Goal: Check status: Check status

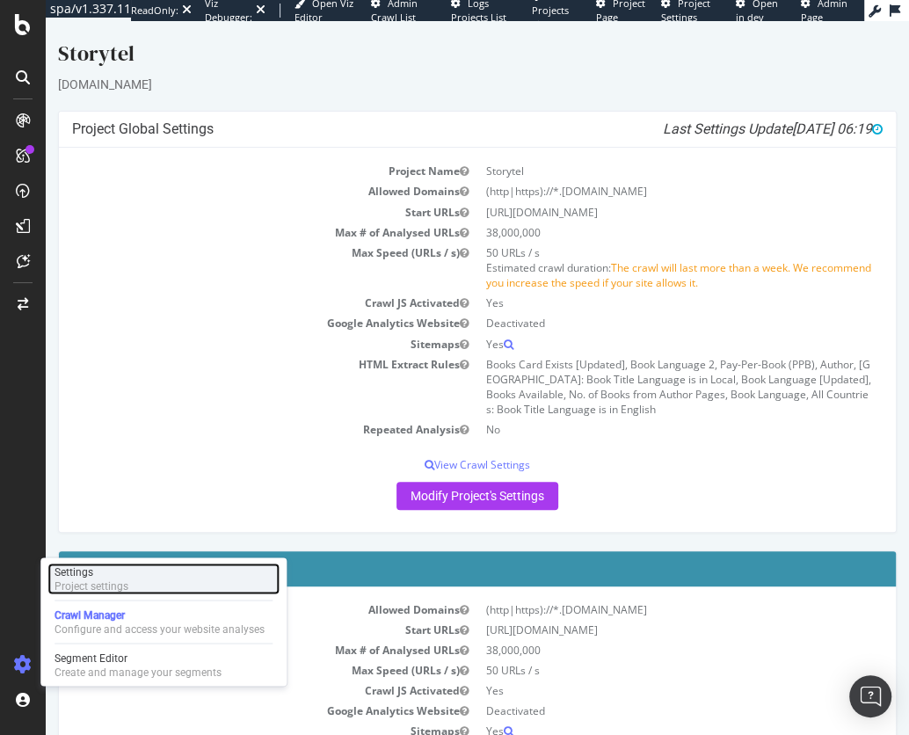
click at [103, 576] on div "Settings" at bounding box center [91, 571] width 74 height 14
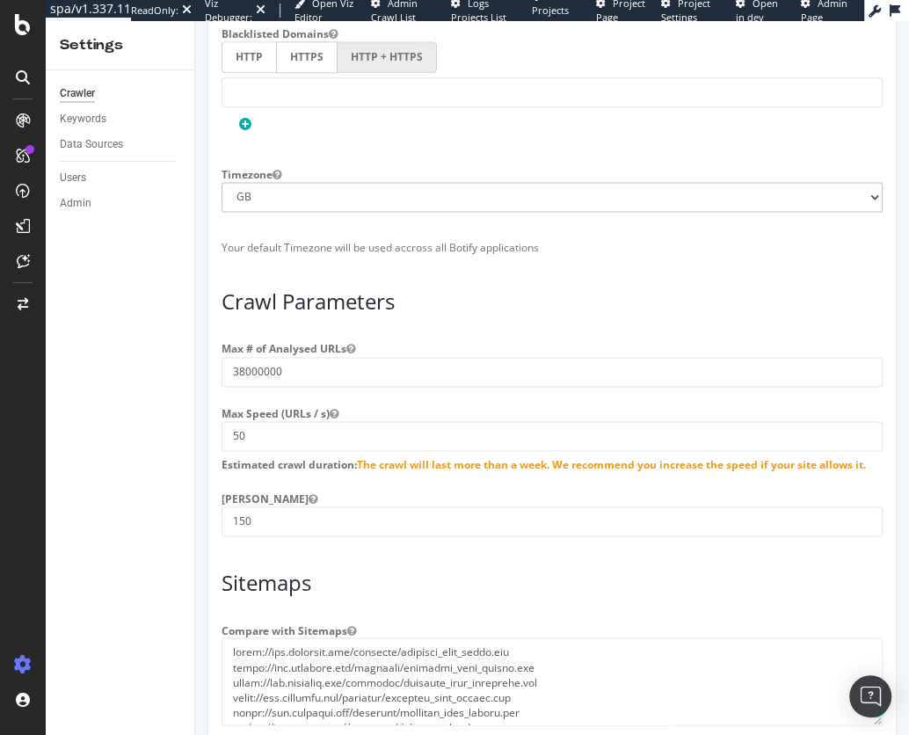
scroll to position [1235, 0]
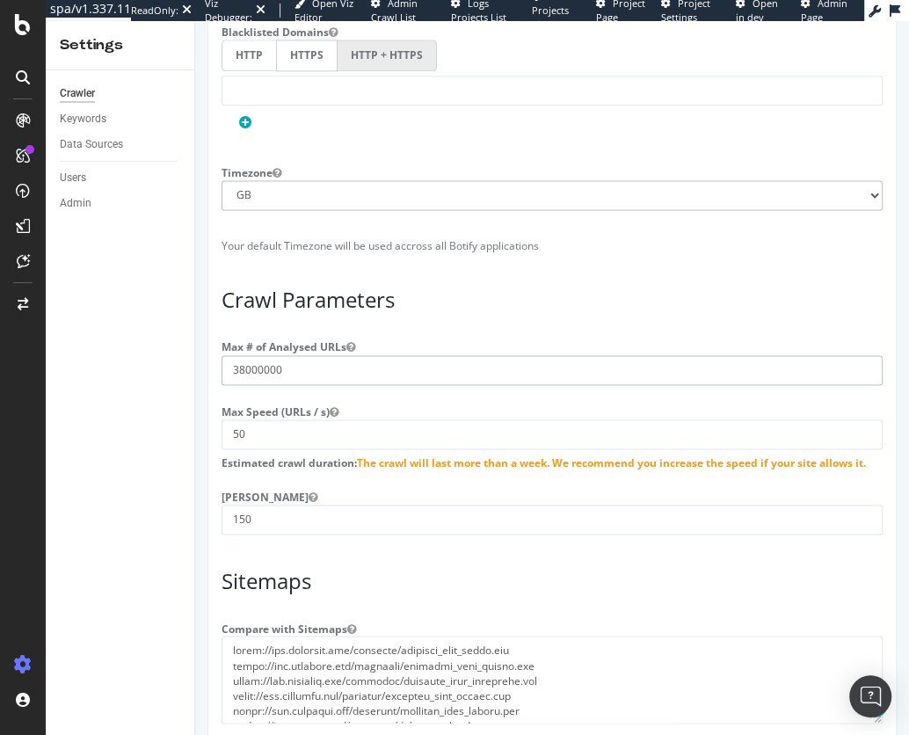
drag, startPoint x: 288, startPoint y: 363, endPoint x: 242, endPoint y: 366, distance: 46.7
click at [241, 366] on input "38000000" at bounding box center [552, 370] width 661 height 30
click at [595, 302] on h3 "Crawl Parameters" at bounding box center [552, 299] width 661 height 23
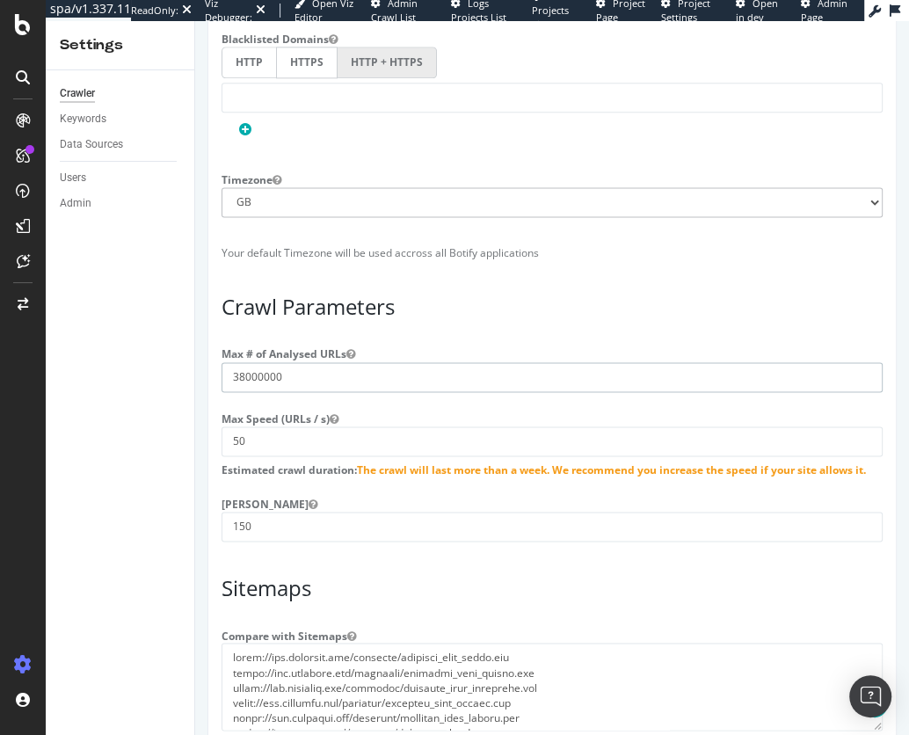
drag, startPoint x: 282, startPoint y: 371, endPoint x: 264, endPoint y: 371, distance: 18.5
click at [265, 371] on input "38000000" at bounding box center [552, 377] width 661 height 30
click at [264, 371] on input "38000000" at bounding box center [552, 377] width 661 height 30
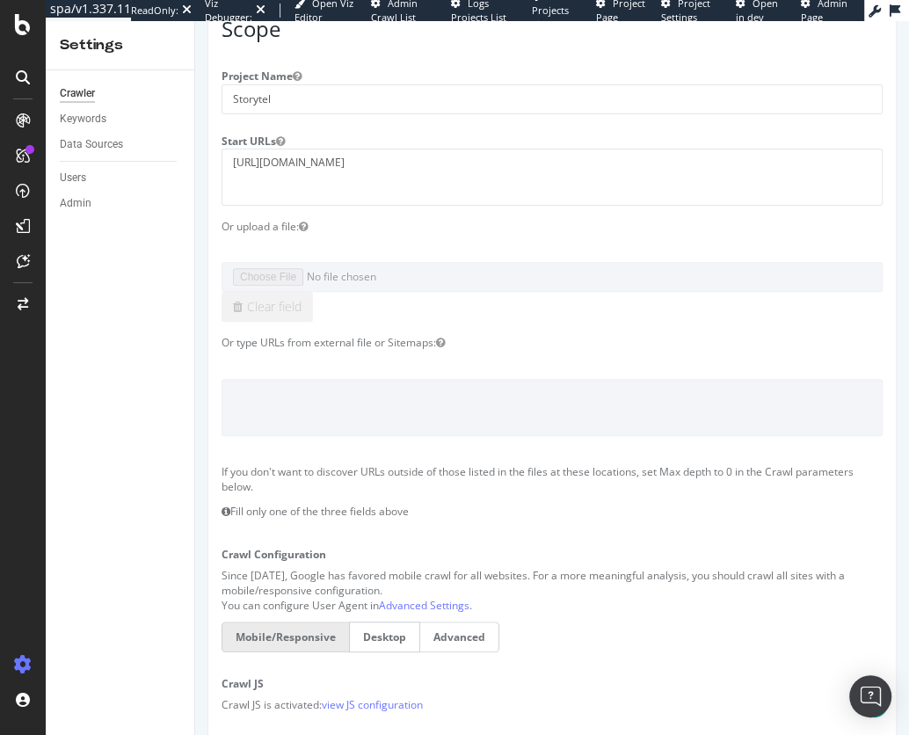
scroll to position [48, 0]
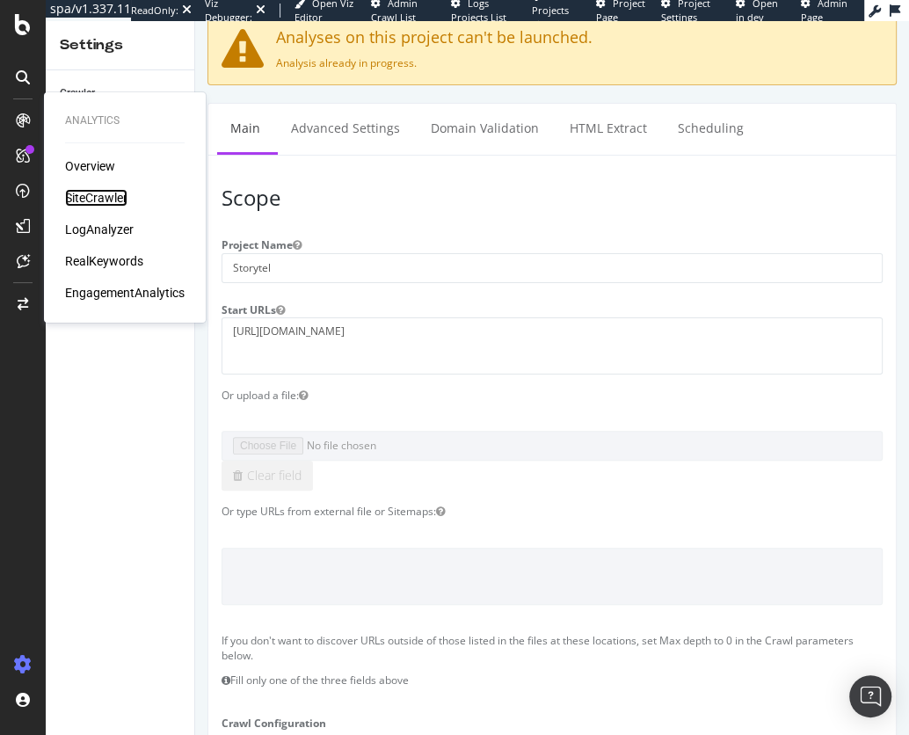
click at [106, 200] on div "SiteCrawler" at bounding box center [96, 198] width 62 height 18
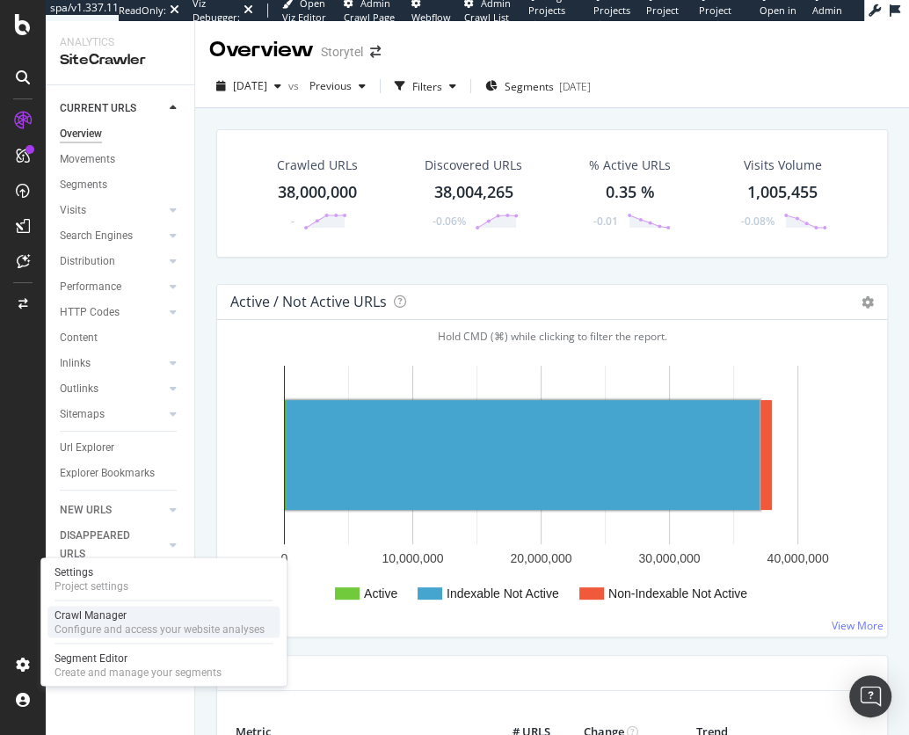
click at [119, 619] on div "Crawl Manager" at bounding box center [159, 614] width 210 height 14
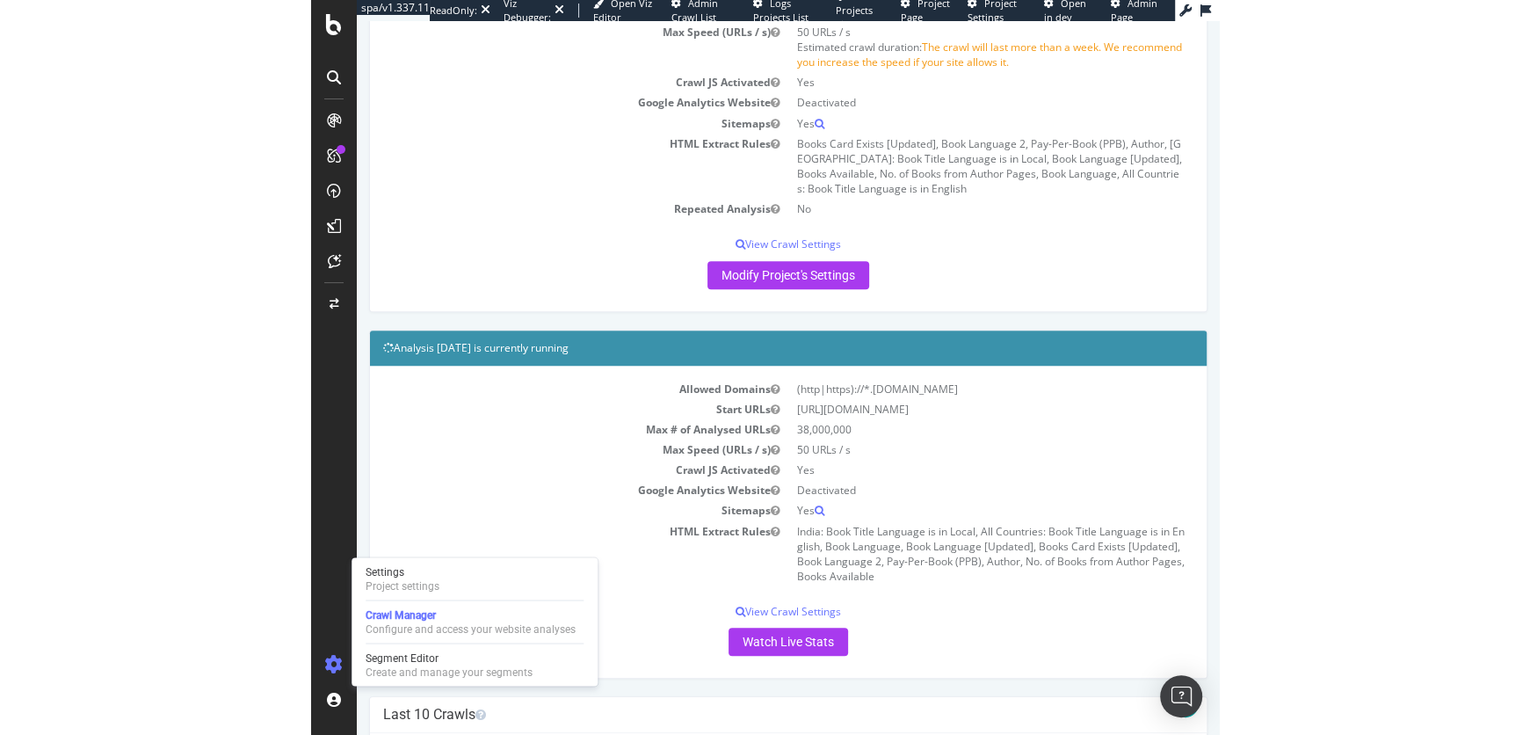
scroll to position [229, 0]
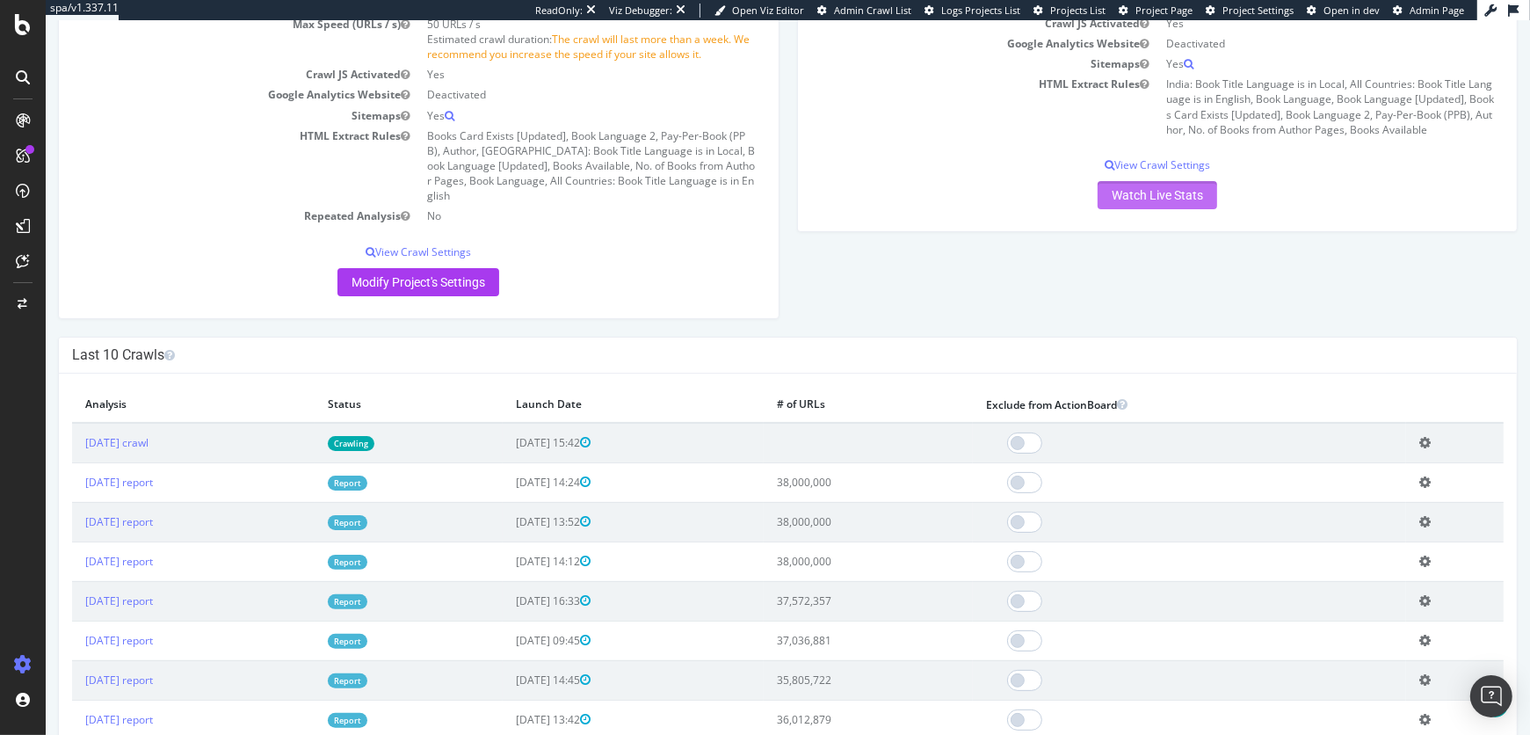
click at [908, 201] on link "Watch Live Stats" at bounding box center [1158, 195] width 120 height 28
